Goal: Transaction & Acquisition: Purchase product/service

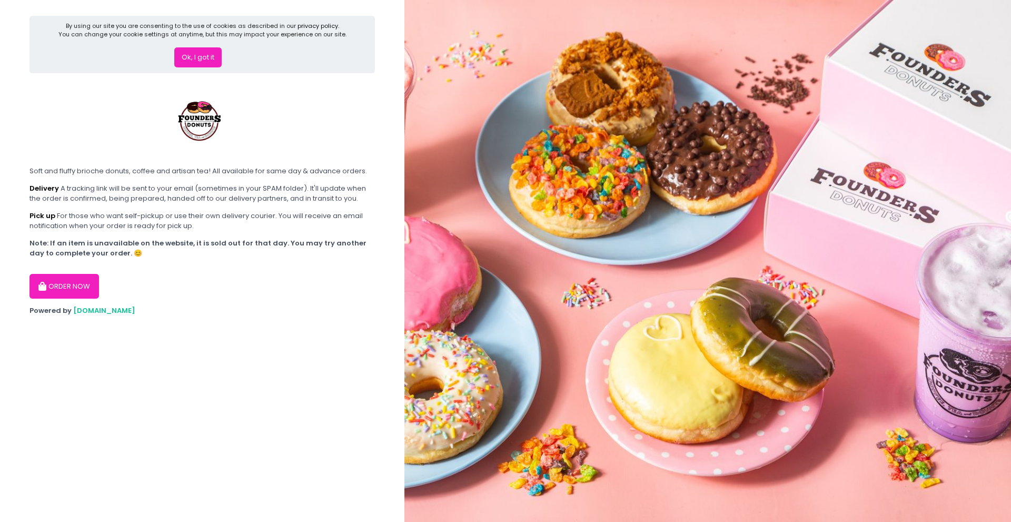
click at [212, 59] on button "Ok, I got it" at bounding box center [197, 57] width 47 height 20
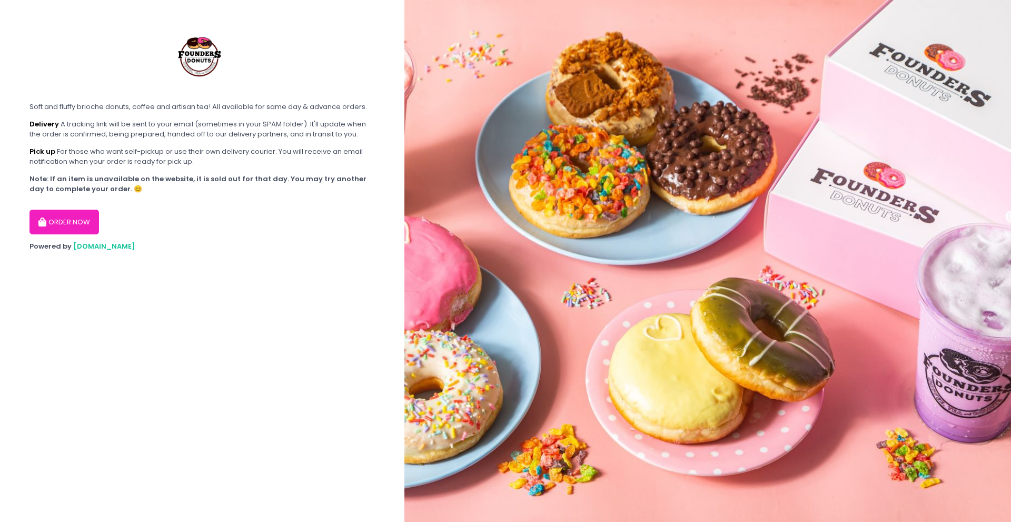
click at [68, 219] on button "ORDER NOW" at bounding box center [64, 222] width 70 height 25
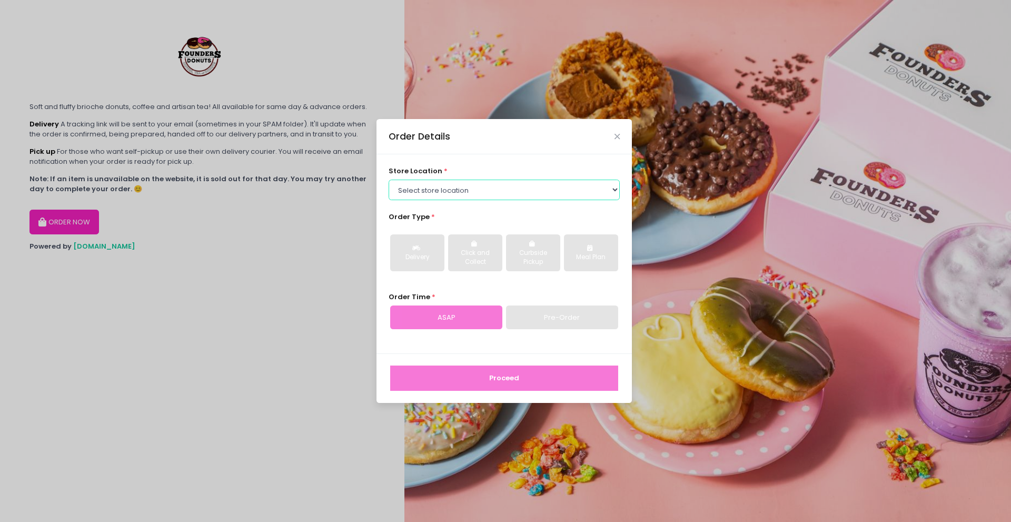
click at [458, 194] on select "Select store location Founders Donuts - [PERSON_NAME] Founders Donuts - SM Suca…" at bounding box center [505, 190] width 232 height 20
select select "6823519f7f461c106b9614ee"
click at [389, 180] on select "Select store location Founders Donuts - [PERSON_NAME] Founders Donuts - SM Suca…" at bounding box center [505, 190] width 232 height 20
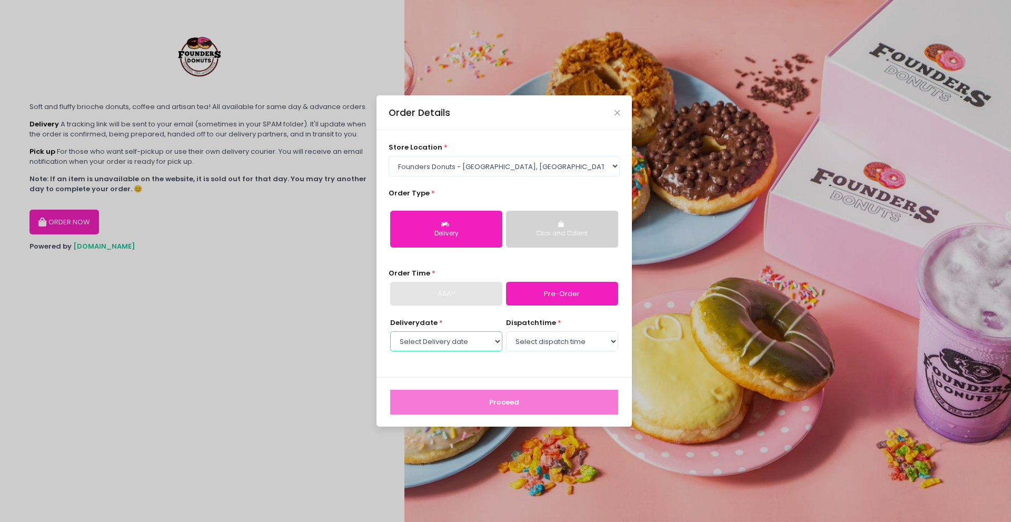
click at [481, 344] on select "Select Delivery date [DATE] [DATE] [DATE] [DATE] [DATE] [DATE] [DATE] [DATE] [D…" at bounding box center [446, 341] width 112 height 20
select select "[DATE]"
click at [390, 331] on select "Select Delivery date [DATE] [DATE] [DATE] [DATE] [DATE] [DATE] [DATE] [DATE] [D…" at bounding box center [446, 341] width 112 height 20
click at [541, 348] on select "Select dispatch time 08:00 AM - 08:30 AM 08:30 AM - 09:00 AM 09:00 AM - 09:30 A…" at bounding box center [562, 341] width 112 height 20
select select "13:30"
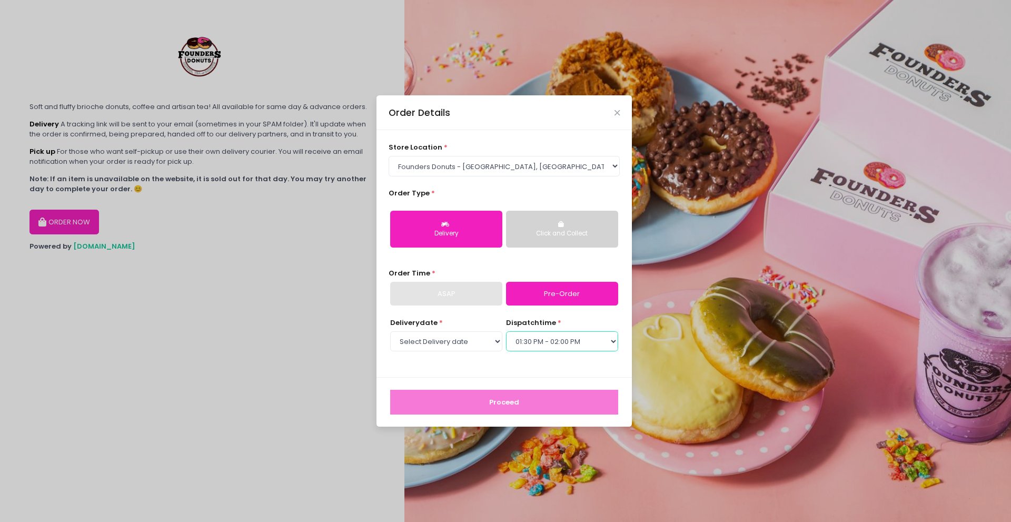
click at [506, 331] on select "Select dispatch time 08:00 AM - 08:30 AM 08:30 AM - 09:00 AM 09:00 AM - 09:30 A…" at bounding box center [562, 341] width 112 height 20
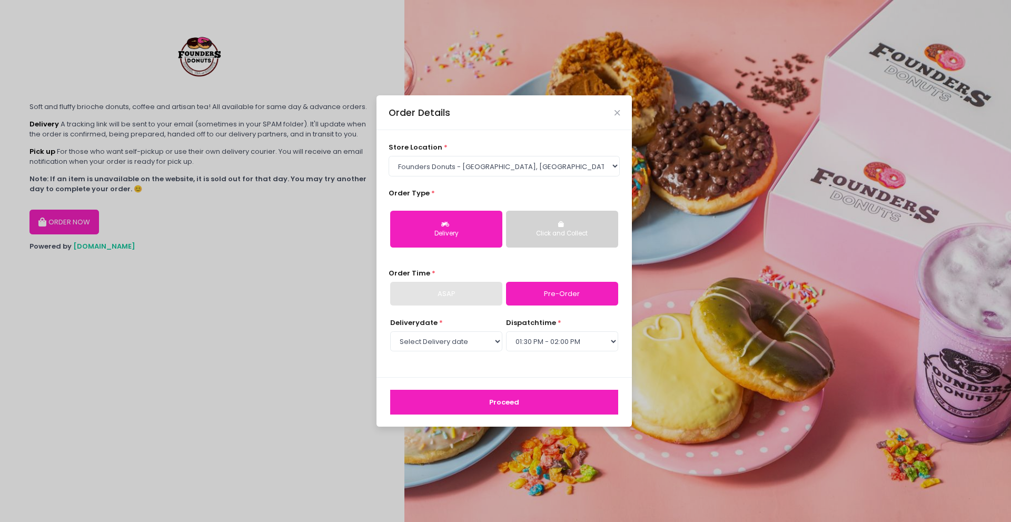
click at [509, 406] on button "Proceed" at bounding box center [504, 402] width 228 height 25
